Goal: Information Seeking & Learning: Learn about a topic

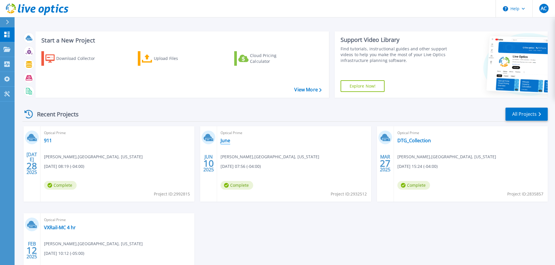
click at [228, 142] on link "June" at bounding box center [226, 141] width 10 height 6
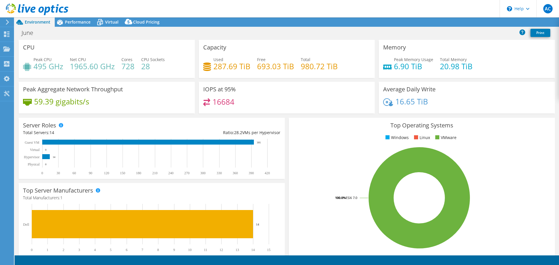
select select "USD"
click at [8, 22] on icon at bounding box center [7, 22] width 4 height 5
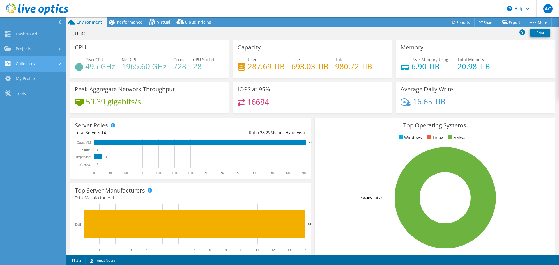
click at [55, 63] on link "Collectors" at bounding box center [33, 64] width 66 height 15
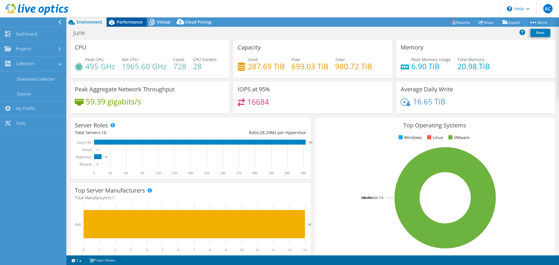
click at [129, 23] on span "Performance" at bounding box center [130, 22] width 26 height 6
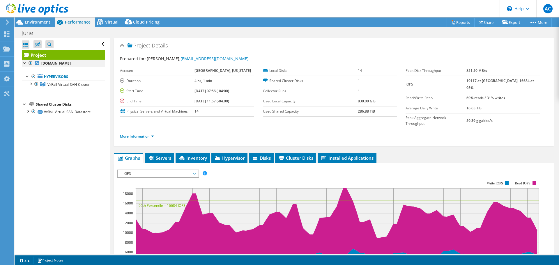
click at [25, 64] on div at bounding box center [25, 63] width 6 height 6
click at [29, 87] on div at bounding box center [31, 84] width 6 height 6
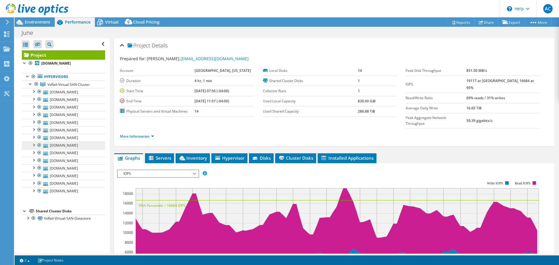
scroll to position [54, 0]
click at [105, 22] on icon at bounding box center [100, 22] width 10 height 10
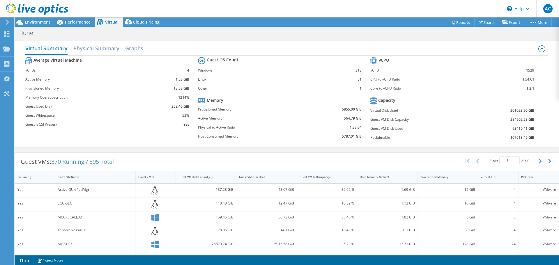
click at [193, 143] on div "Average Virtual Machine vCPUs 4 Active Memory 1.53 GiB Provisioned Memory 18.53…" at bounding box center [286, 101] width 523 height 90
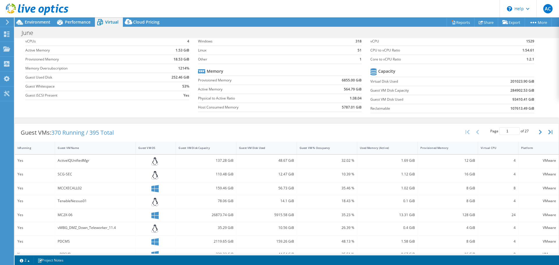
click at [427, 147] on div "Provisioned Memory" at bounding box center [445, 148] width 48 height 4
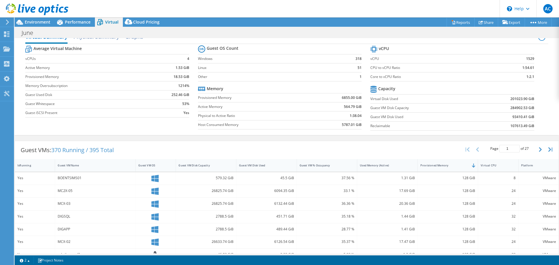
scroll to position [0, 0]
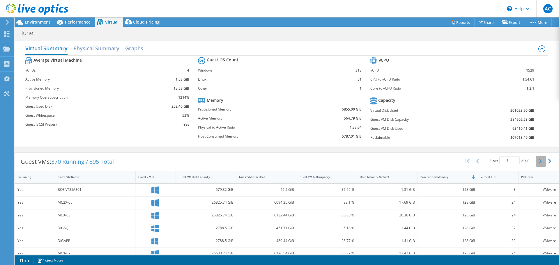
click at [539, 163] on icon "button" at bounding box center [540, 161] width 3 height 5
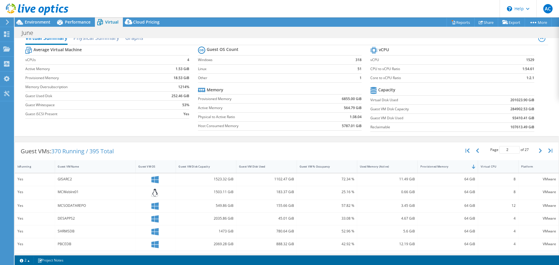
scroll to position [40, 0]
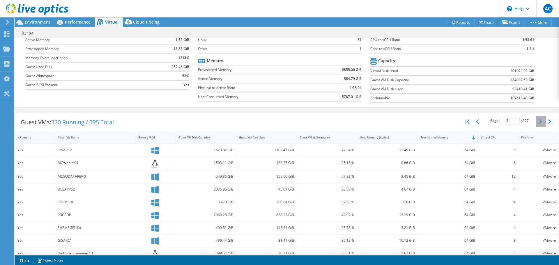
click at [539, 122] on icon "button" at bounding box center [540, 121] width 3 height 5
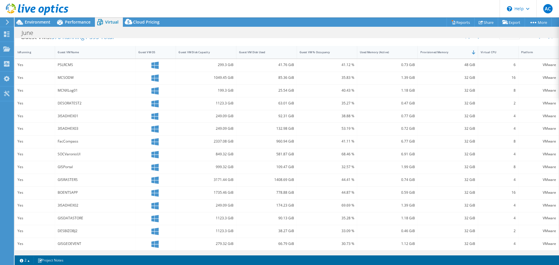
scroll to position [96, 0]
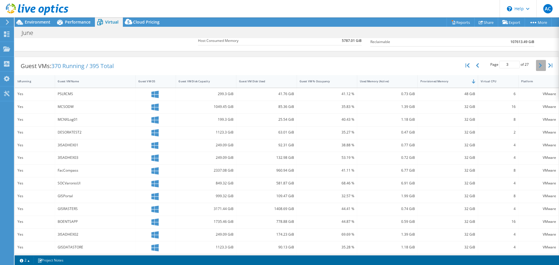
click at [536, 66] on button "button" at bounding box center [541, 65] width 10 height 11
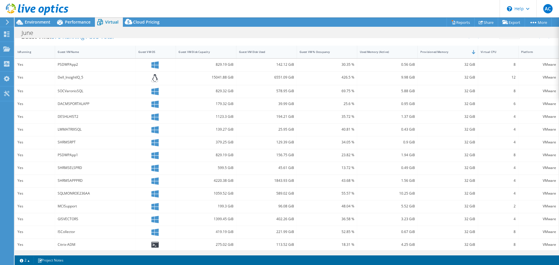
scroll to position [96, 0]
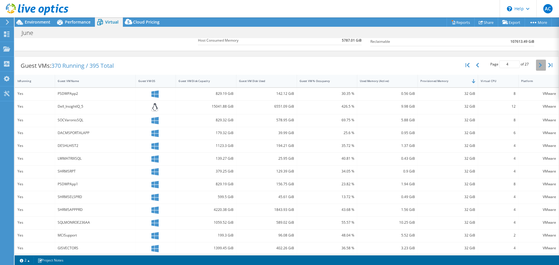
click at [539, 63] on icon "button" at bounding box center [540, 65] width 3 height 5
drag, startPoint x: 461, startPoint y: 121, endPoint x: 469, endPoint y: 121, distance: 7.3
click at [469, 121] on div "24 GiB" at bounding box center [448, 120] width 55 height 6
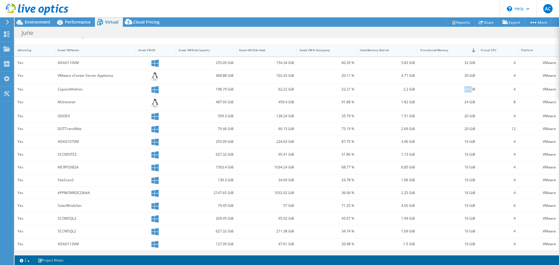
scroll to position [69, 0]
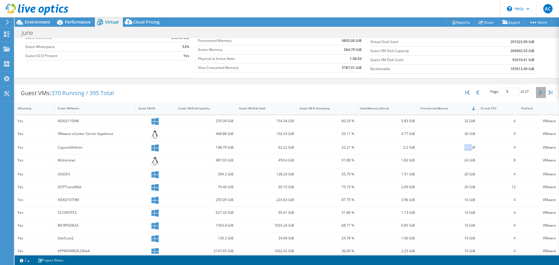
click at [539, 93] on icon "button" at bounding box center [540, 92] width 3 height 5
drag, startPoint x: 462, startPoint y: 121, endPoint x: 470, endPoint y: 121, distance: 8.2
click at [470, 121] on div "16 GiB" at bounding box center [448, 121] width 55 height 6
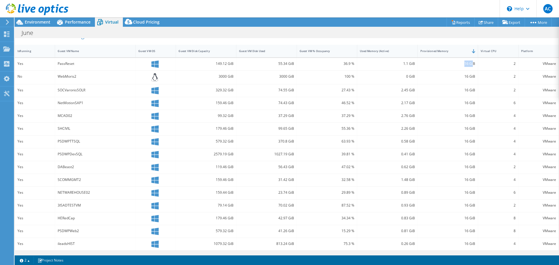
scroll to position [97, 0]
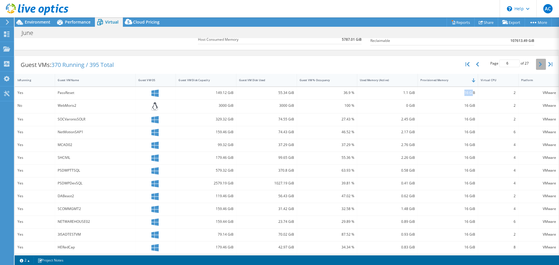
click at [539, 63] on icon "button" at bounding box center [540, 64] width 3 height 5
click at [441, 56] on div "Guest VMs: 370 Running / 395 Total Page 7 of 27 5 rows 10 rows 20 rows 25 rows …" at bounding box center [287, 167] width 545 height 223
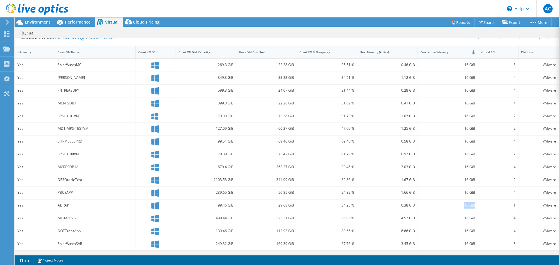
drag, startPoint x: 472, startPoint y: 206, endPoint x: 461, endPoint y: 206, distance: 10.8
click at [461, 206] on div "16 GiB" at bounding box center [448, 205] width 55 height 6
drag, startPoint x: 462, startPoint y: 219, endPoint x: 473, endPoint y: 219, distance: 11.4
click at [473, 219] on div "16 GiB" at bounding box center [448, 219] width 61 height 13
drag, startPoint x: 461, startPoint y: 206, endPoint x: 469, endPoint y: 206, distance: 7.9
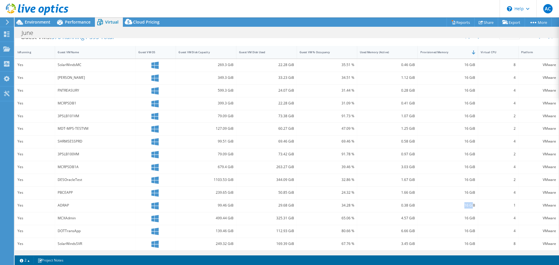
click at [469, 206] on div "16 GiB" at bounding box center [448, 205] width 55 height 6
drag, startPoint x: 461, startPoint y: 218, endPoint x: 471, endPoint y: 218, distance: 10.5
click at [471, 218] on div "16 GiB" at bounding box center [448, 218] width 55 height 6
drag, startPoint x: 463, startPoint y: 245, endPoint x: 468, endPoint y: 245, distance: 5.8
click at [468, 245] on div "16 GiB" at bounding box center [448, 244] width 55 height 6
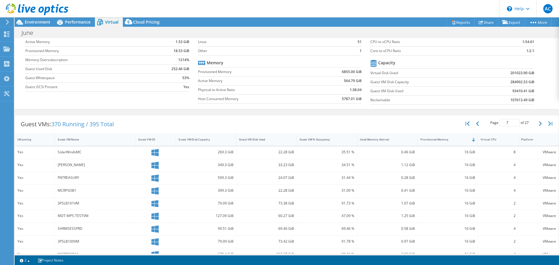
scroll to position [8, 0]
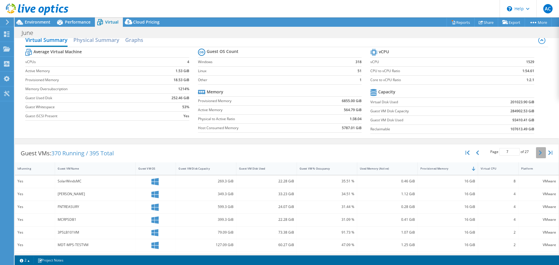
click at [539, 153] on icon "button" at bounding box center [540, 153] width 3 height 5
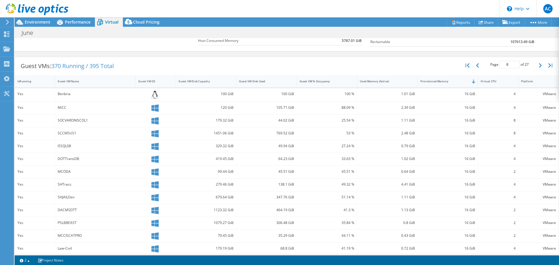
scroll to position [125, 0]
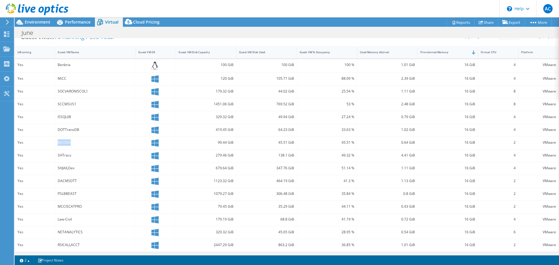
drag, startPoint x: 69, startPoint y: 143, endPoint x: 58, endPoint y: 142, distance: 11.7
click at [58, 142] on div "MCODA" at bounding box center [95, 143] width 75 height 6
click at [66, 144] on div "MCODA" at bounding box center [95, 143] width 75 height 6
drag, startPoint x: 70, startPoint y: 143, endPoint x: 58, endPoint y: 143, distance: 12.2
click at [58, 143] on div "MCODA" at bounding box center [95, 143] width 75 height 6
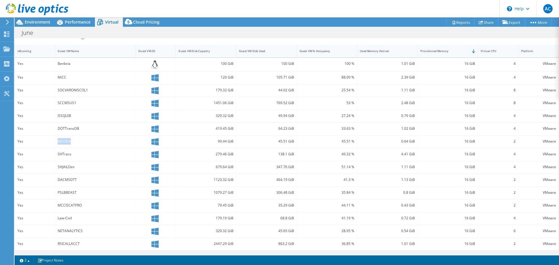
scroll to position [68, 0]
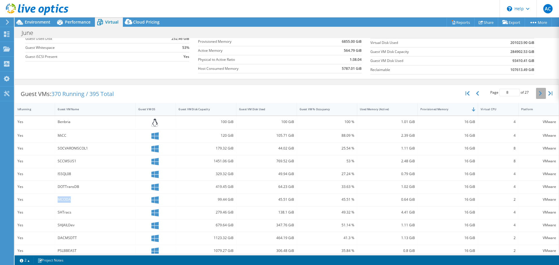
click at [538, 94] on button "button" at bounding box center [541, 93] width 10 height 11
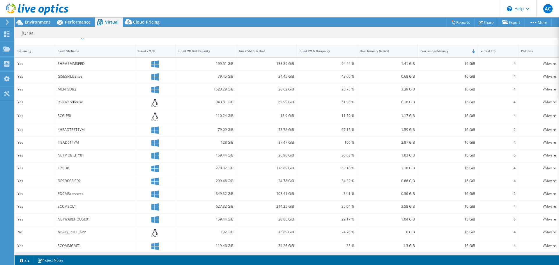
scroll to position [128, 0]
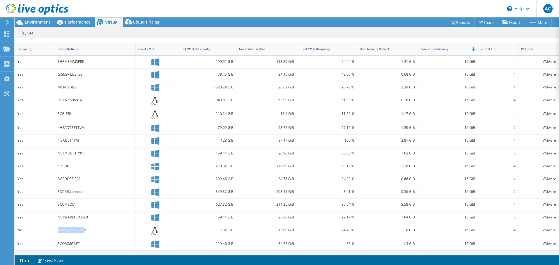
drag, startPoint x: 85, startPoint y: 230, endPoint x: 57, endPoint y: 230, distance: 28.3
click at [57, 230] on div "Axway_RHEL_APP" at bounding box center [95, 232] width 81 height 14
click at [63, 231] on div "Axway_RHEL_APP" at bounding box center [95, 230] width 75 height 6
drag, startPoint x: 88, startPoint y: 231, endPoint x: 57, endPoint y: 231, distance: 30.9
click at [57, 231] on div "Axway_RHEL_APP" at bounding box center [95, 232] width 81 height 14
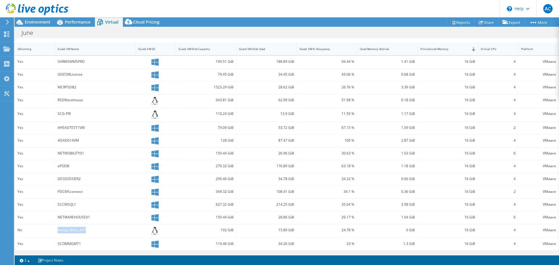
click at [75, 232] on div "Axway_RHEL_APP" at bounding box center [95, 230] width 75 height 6
click at [84, 230] on div "Axway_RHEL_APP" at bounding box center [95, 230] width 75 height 6
drag, startPoint x: 85, startPoint y: 230, endPoint x: 57, endPoint y: 230, distance: 28.0
click at [58, 230] on div "Axway_RHEL_APP" at bounding box center [95, 230] width 75 height 6
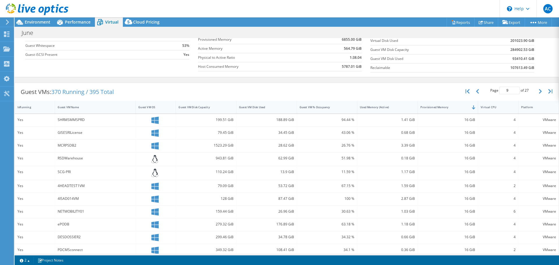
scroll to position [41, 0]
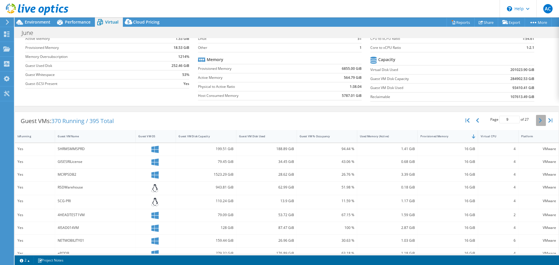
click at [540, 120] on button "button" at bounding box center [541, 120] width 10 height 11
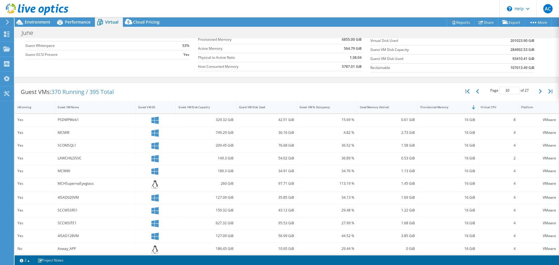
scroll to position [99, 0]
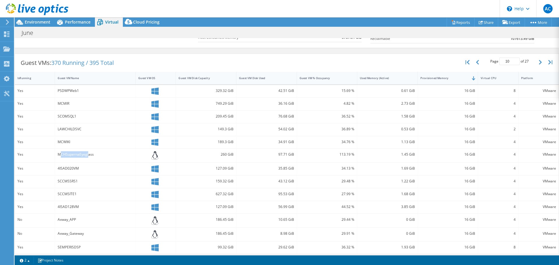
drag, startPoint x: 61, startPoint y: 155, endPoint x: 87, endPoint y: 155, distance: 26.2
click at [87, 155] on div "MCHSupernaEyeglass" at bounding box center [95, 154] width 75 height 6
click at [89, 155] on div "MCHSupernaEyeglass" at bounding box center [95, 154] width 75 height 6
drag, startPoint x: 61, startPoint y: 154, endPoint x: 88, endPoint y: 154, distance: 26.2
click at [88, 154] on div "MCHSupernaEyeglass" at bounding box center [95, 154] width 75 height 6
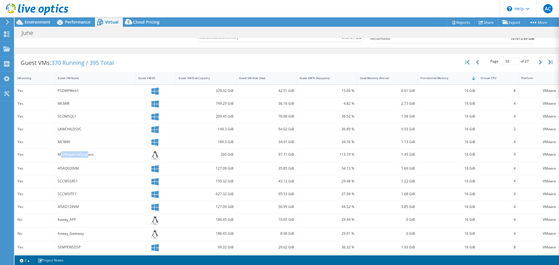
click at [67, 155] on div "MCHSupernaEyeglass" at bounding box center [95, 154] width 75 height 6
drag, startPoint x: 58, startPoint y: 155, endPoint x: 96, endPoint y: 154, distance: 37.3
click at [96, 154] on div "MCHSupernaEyeglass" at bounding box center [95, 154] width 75 height 6
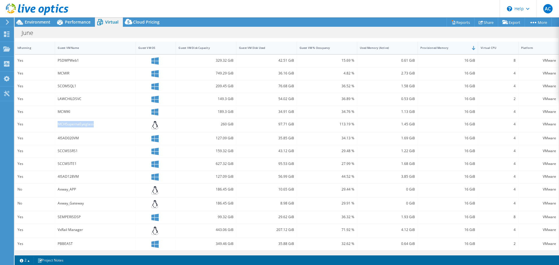
scroll to position [13, 0]
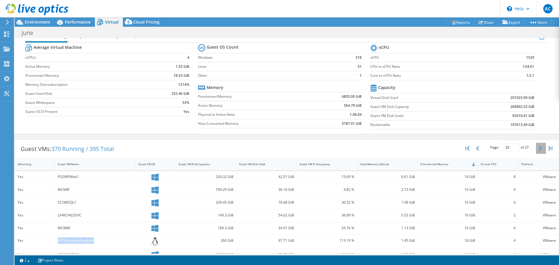
click at [538, 147] on button "button" at bounding box center [541, 148] width 10 height 11
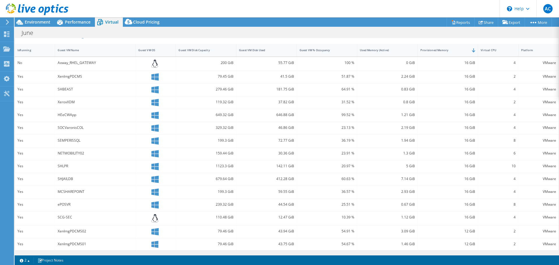
scroll to position [40, 0]
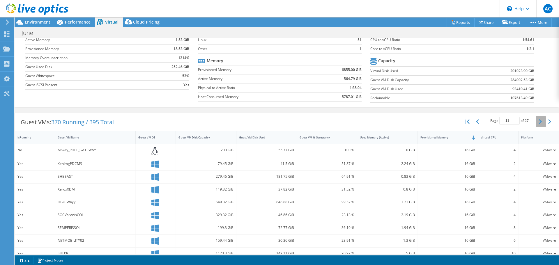
click at [539, 124] on icon "button" at bounding box center [540, 121] width 3 height 5
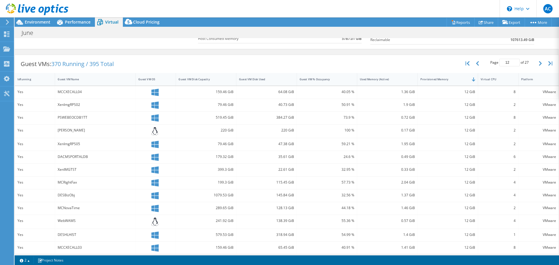
scroll to position [127, 0]
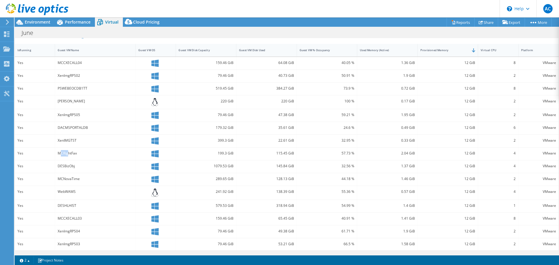
drag, startPoint x: 60, startPoint y: 154, endPoint x: 68, endPoint y: 154, distance: 7.9
click at [68, 154] on div "MCRightFax" at bounding box center [95, 153] width 75 height 6
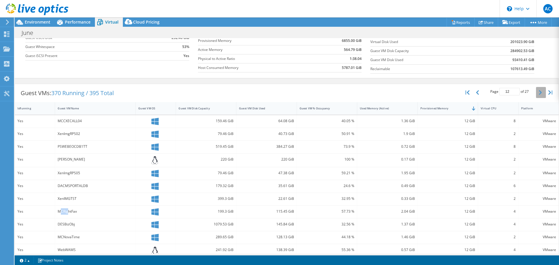
click at [536, 93] on button "button" at bounding box center [541, 92] width 10 height 11
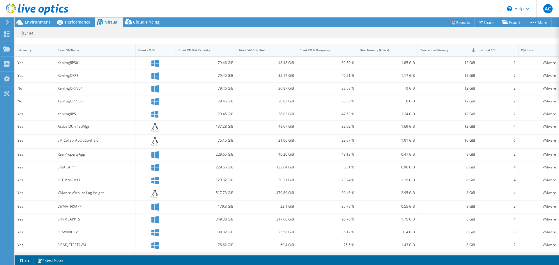
scroll to position [128, 0]
drag, startPoint x: 61, startPoint y: 179, endPoint x: 73, endPoint y: 180, distance: 11.7
click at [73, 180] on div "SCCMMGMT1" at bounding box center [95, 179] width 75 height 6
drag, startPoint x: 61, startPoint y: 206, endPoint x: 71, endPoint y: 206, distance: 9.6
click at [71, 206] on div "LWMATRIXAPP" at bounding box center [95, 205] width 75 height 6
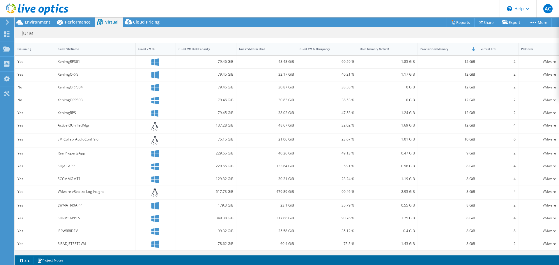
click at [68, 219] on div "SHRMSAPPTST" at bounding box center [95, 218] width 75 height 6
click at [72, 232] on div "ISPWRBIDEV" at bounding box center [95, 231] width 75 height 6
click at [75, 242] on div "3ISADJSTEST2VM" at bounding box center [95, 244] width 75 height 6
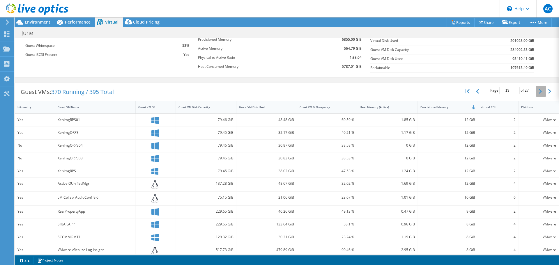
click at [539, 92] on icon "button" at bounding box center [540, 91] width 3 height 5
drag, startPoint x: 61, startPoint y: 120, endPoint x: 66, endPoint y: 120, distance: 5.8
click at [66, 120] on div "MCH2AD01" at bounding box center [95, 120] width 75 height 6
click at [65, 132] on div "SHIMSDB" at bounding box center [95, 133] width 75 height 6
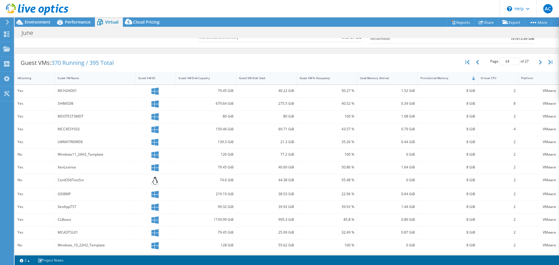
scroll to position [126, 0]
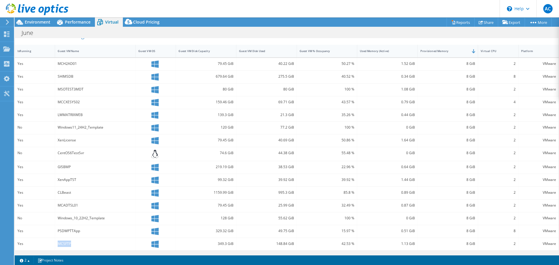
drag, startPoint x: 71, startPoint y: 244, endPoint x: 57, endPoint y: 244, distance: 13.1
click at [58, 244] on div "MCSFTP" at bounding box center [95, 244] width 75 height 6
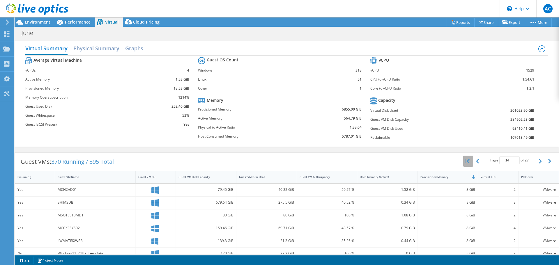
click at [466, 162] on icon "button" at bounding box center [468, 161] width 4 height 5
type input "1"
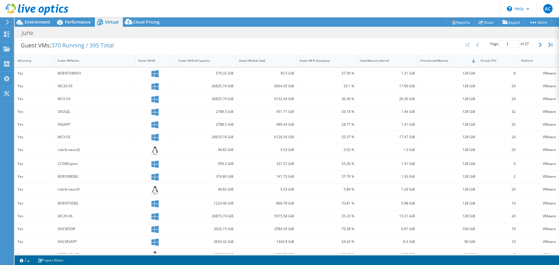
scroll to position [128, 0]
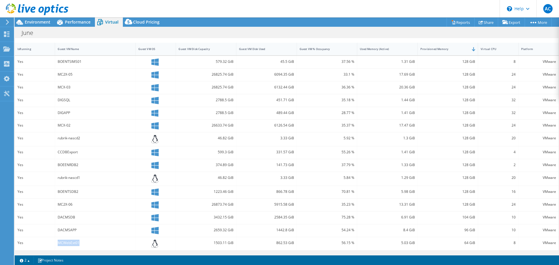
drag, startPoint x: 80, startPoint y: 244, endPoint x: 55, endPoint y: 244, distance: 24.5
click at [55, 244] on div "MCWebExt01" at bounding box center [95, 244] width 81 height 14
click at [70, 244] on div "MCWebExt01" at bounding box center [95, 243] width 75 height 6
